Goal: Task Accomplishment & Management: Use online tool/utility

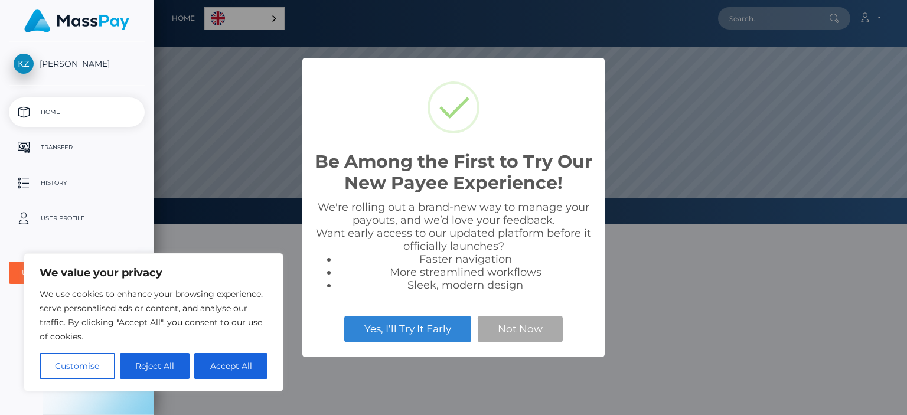
scroll to position [224, 754]
click at [517, 331] on button "Not Now" at bounding box center [520, 329] width 85 height 26
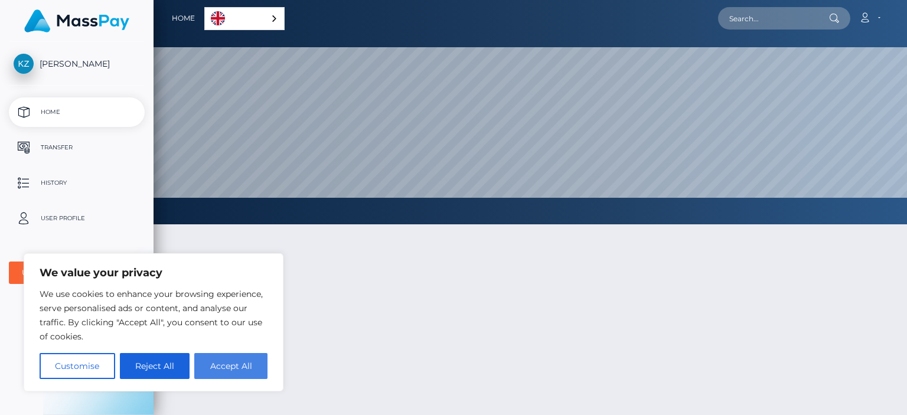
click at [224, 364] on button "Accept All" at bounding box center [230, 366] width 73 height 26
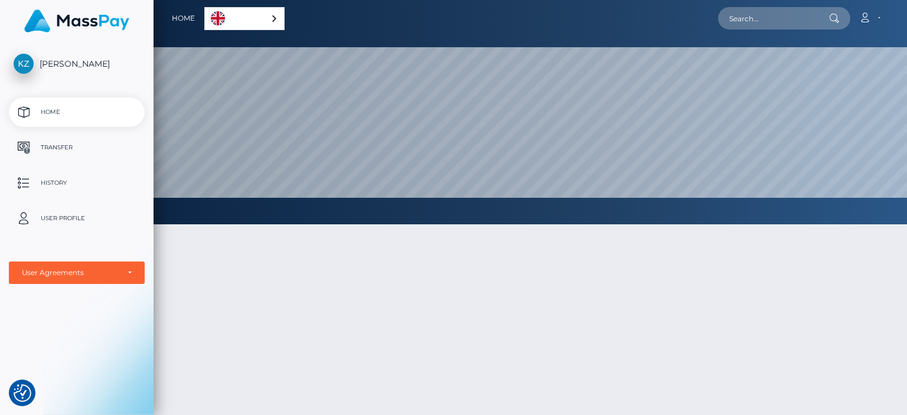
checkbox input "true"
click at [60, 149] on p "Transfer" at bounding box center [77, 148] width 126 height 18
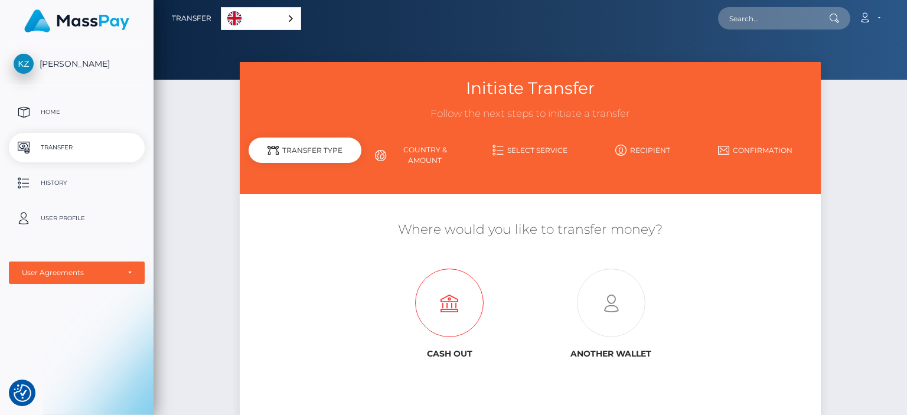
click at [455, 303] on icon at bounding box center [449, 303] width 161 height 69
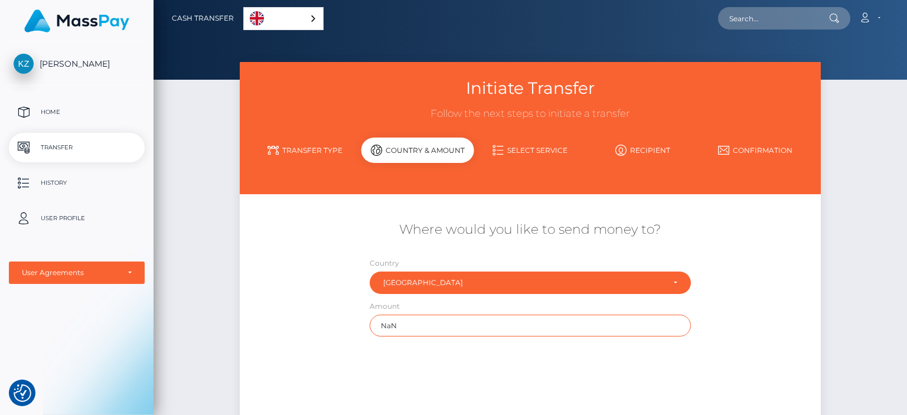
click at [406, 331] on input "NaN" at bounding box center [530, 326] width 321 height 22
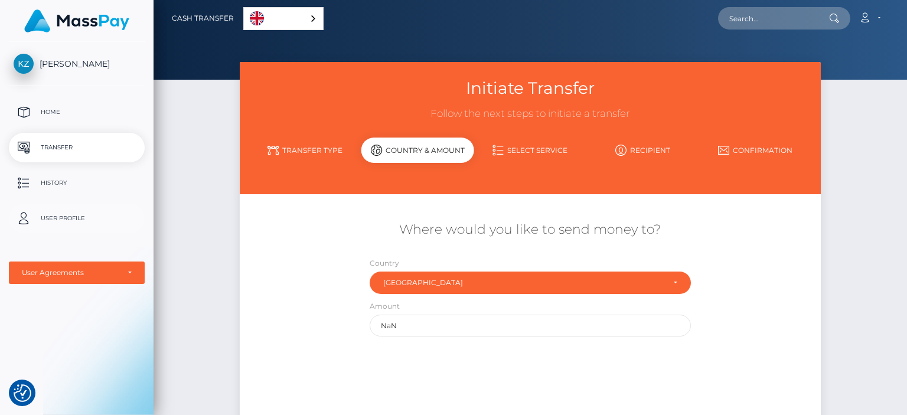
click at [54, 210] on p "User Profile" at bounding box center [77, 219] width 126 height 18
